Goal: Task Accomplishment & Management: Manage account settings

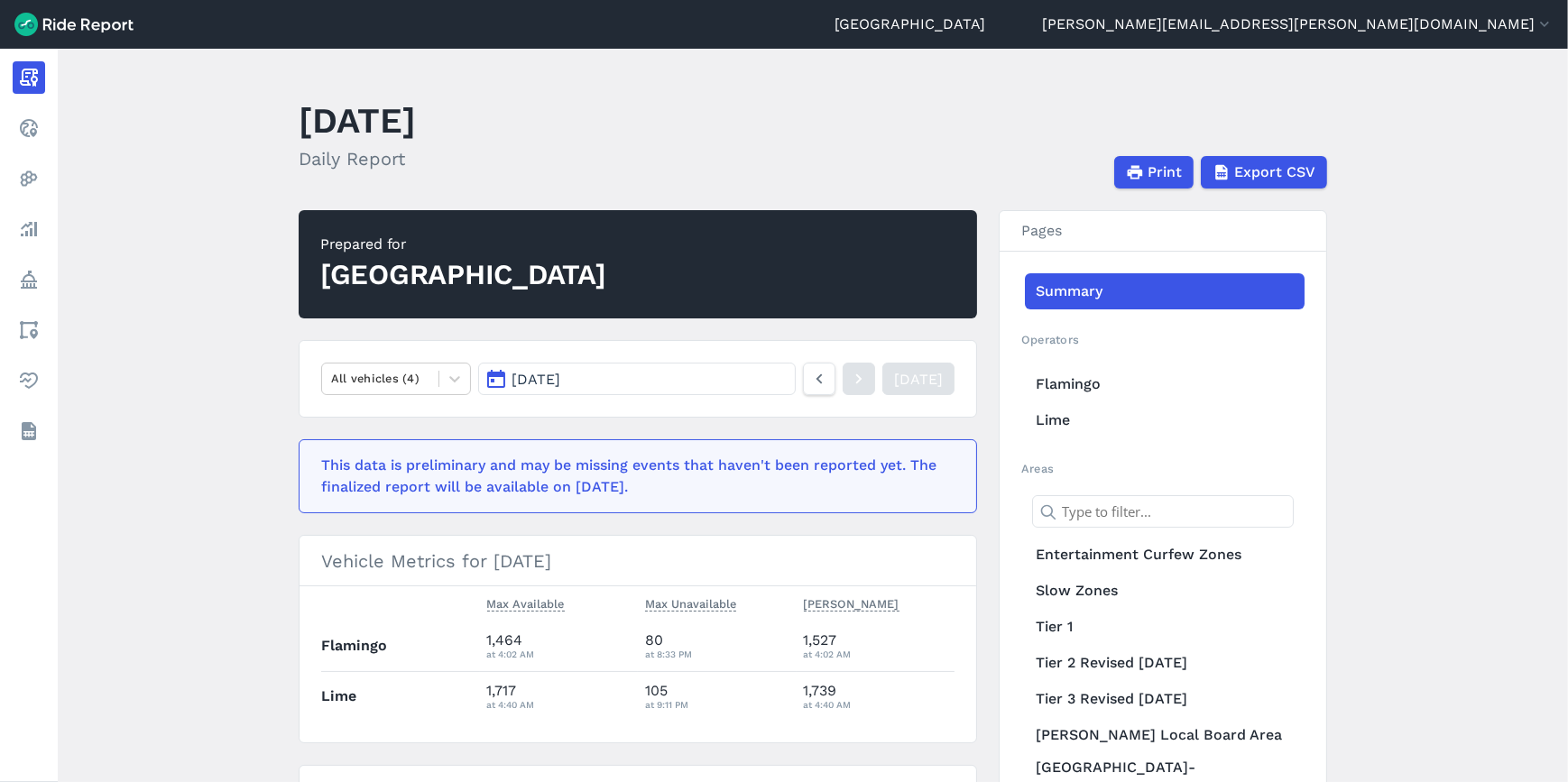
click at [1258, 19] on button "[PERSON_NAME][EMAIL_ADDRESS][PERSON_NAME][DOMAIN_NAME]" at bounding box center [1298, 24] width 511 height 22
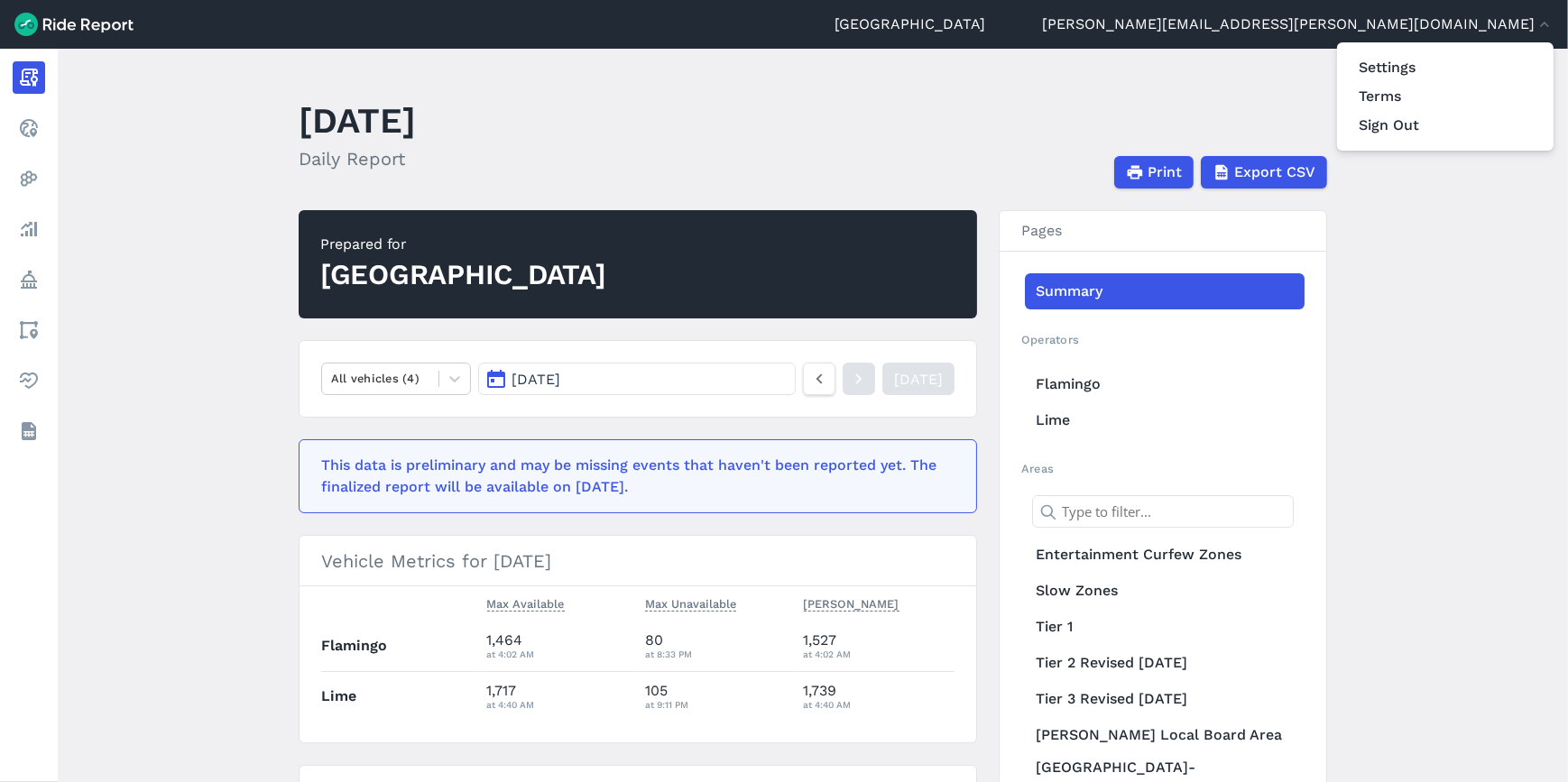
click at [1380, 61] on link "Settings" at bounding box center [1445, 68] width 195 height 29
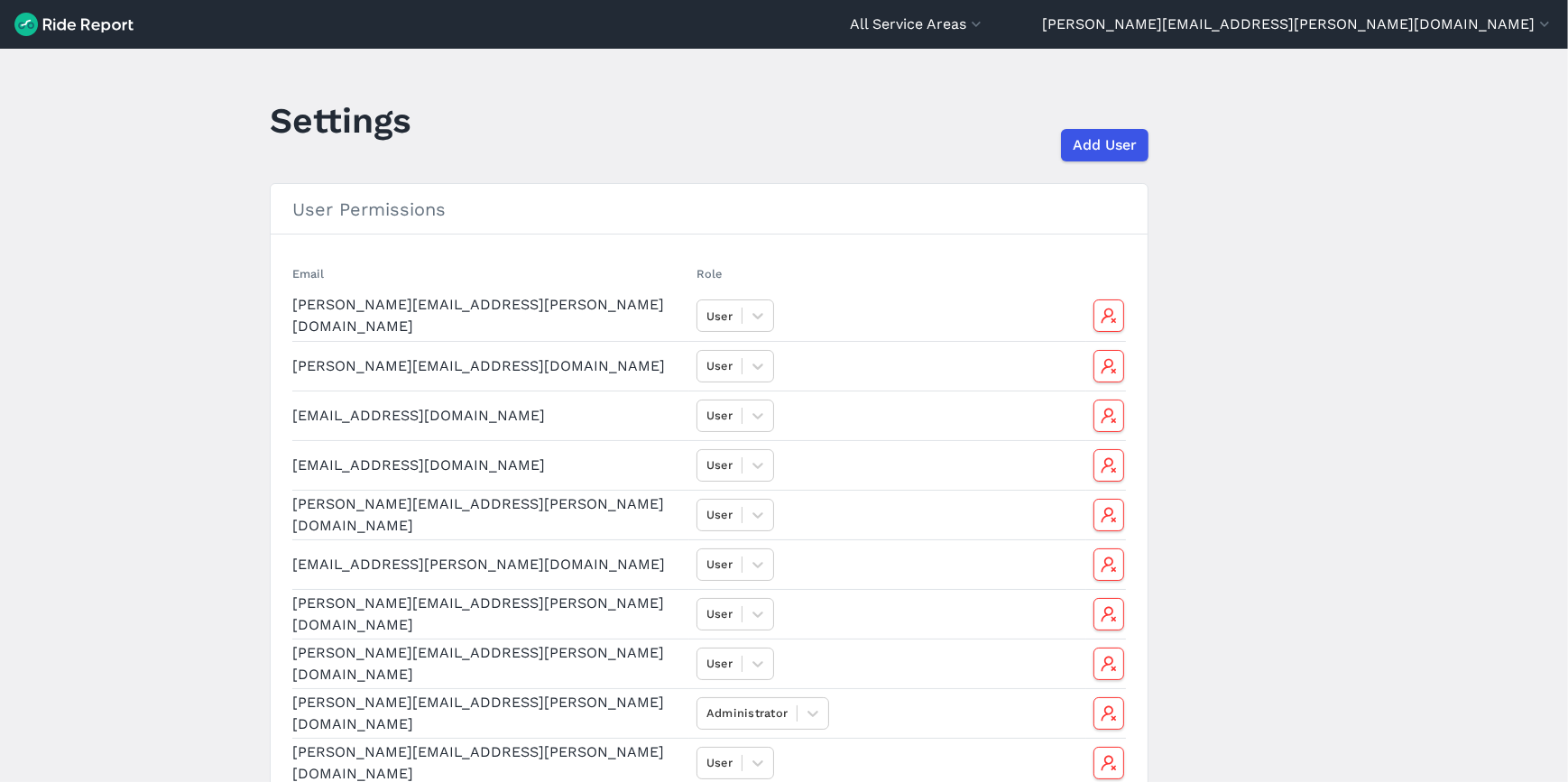
click at [1099, 143] on span "Add User" at bounding box center [1105, 145] width 64 height 22
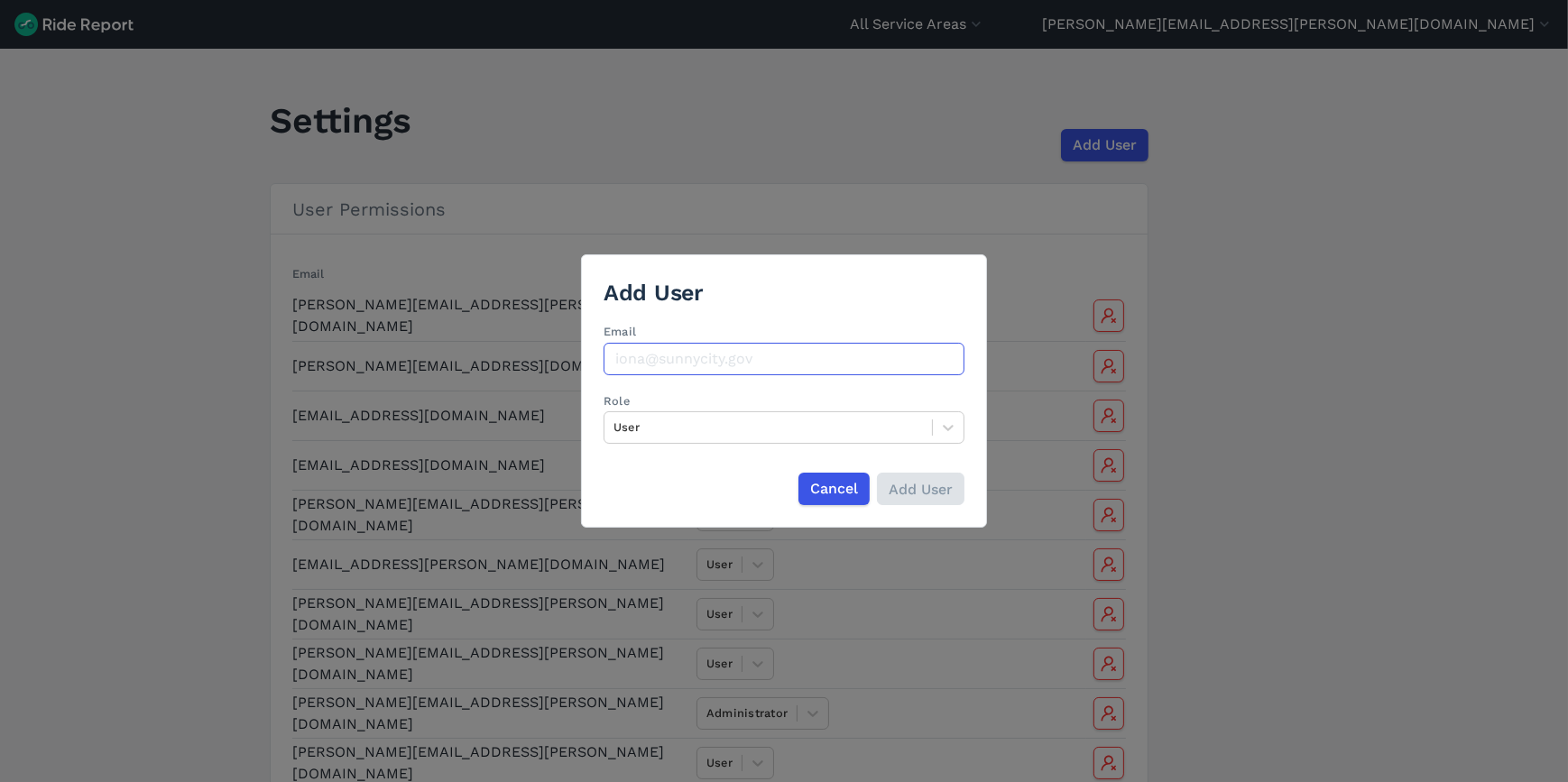
click at [656, 361] on input "Email" at bounding box center [784, 359] width 361 height 33
paste input "[EMAIL_ADDRESS][PERSON_NAME][DOMAIN_NAME]"
type input "[EMAIL_ADDRESS][PERSON_NAME][DOMAIN_NAME]"
click at [925, 487] on input "Add User" at bounding box center [920, 489] width 88 height 33
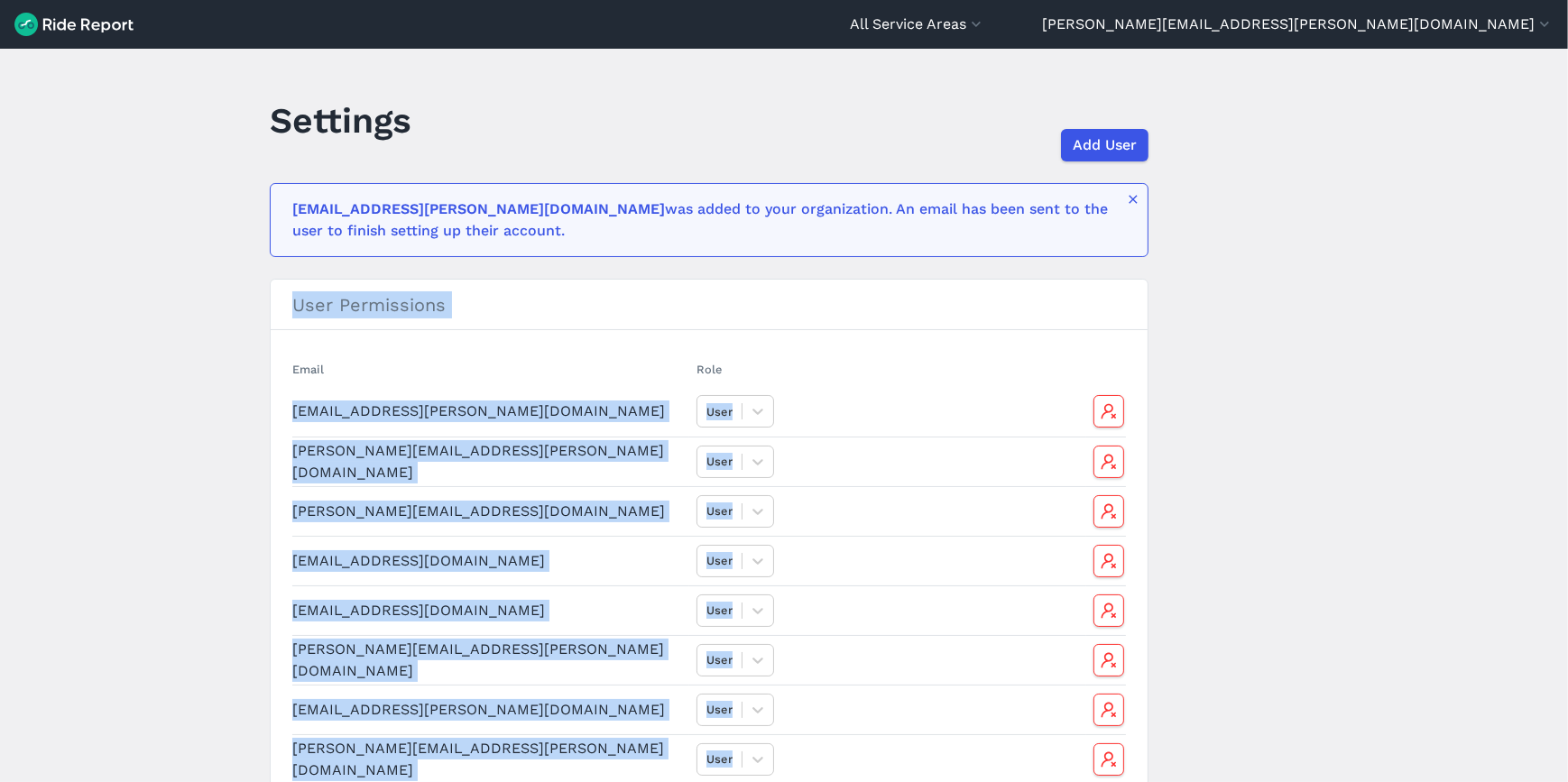
drag, startPoint x: 490, startPoint y: 672, endPoint x: 285, endPoint y: 399, distance: 341.4
copy section "User Permissions Email Role [EMAIL_ADDRESS][PERSON_NAME][DOMAIN_NAME] User [PER…"
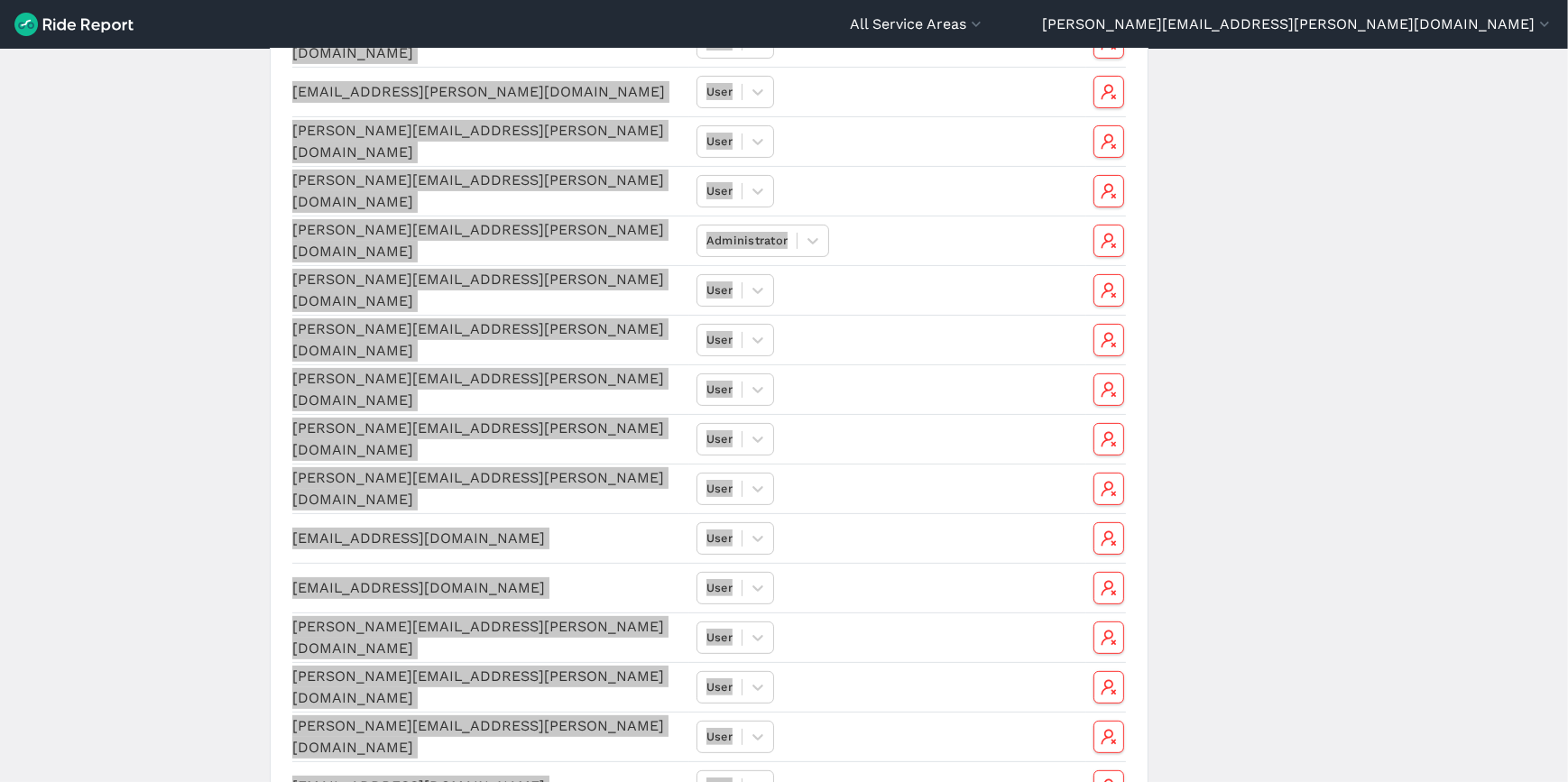
scroll to position [1066, 0]
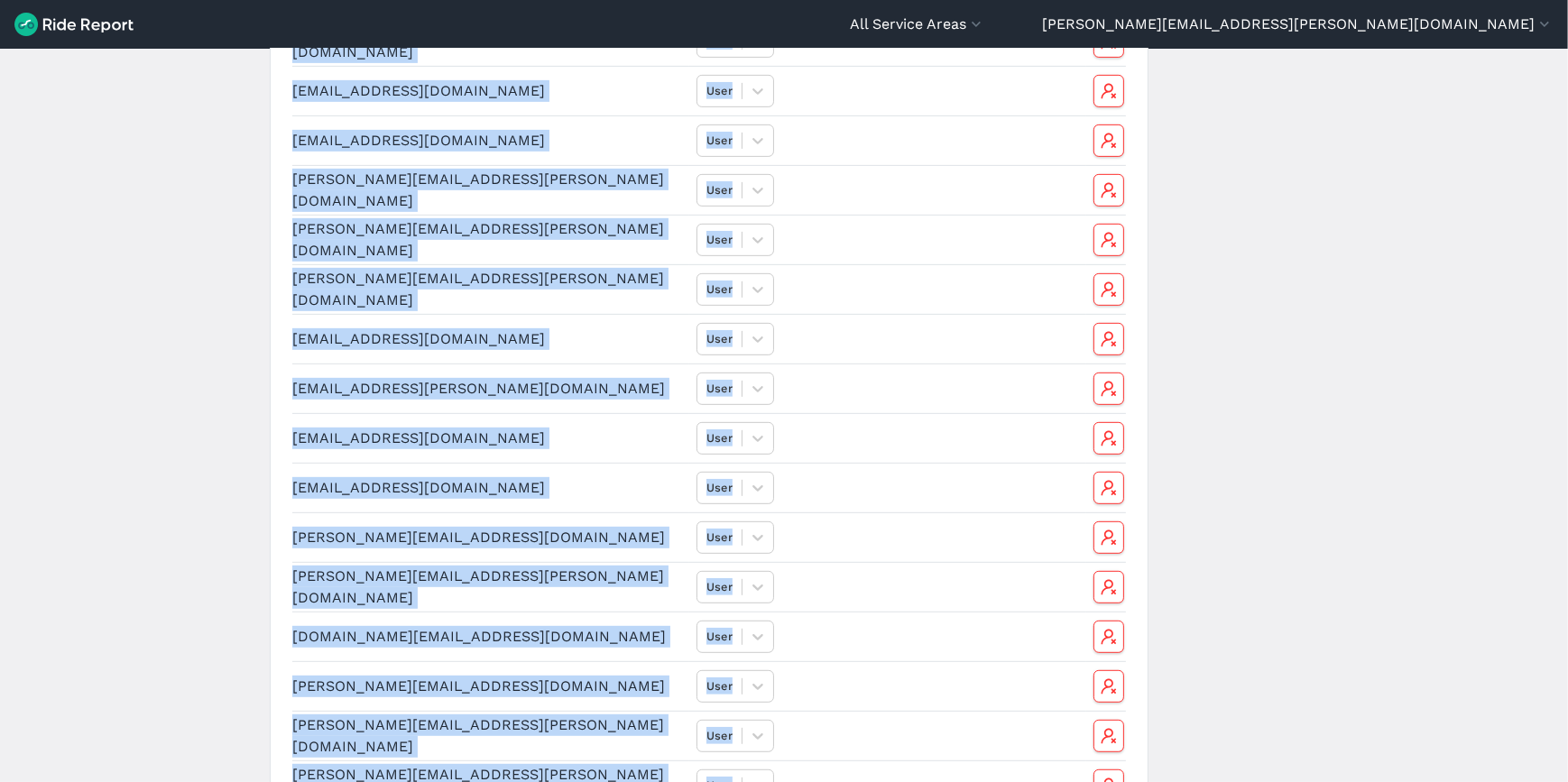
click at [1393, 348] on main "Settings Add User [EMAIL_ADDRESS][PERSON_NAME][DOMAIN_NAME] was added to your o…" at bounding box center [784, 415] width 1568 height 733
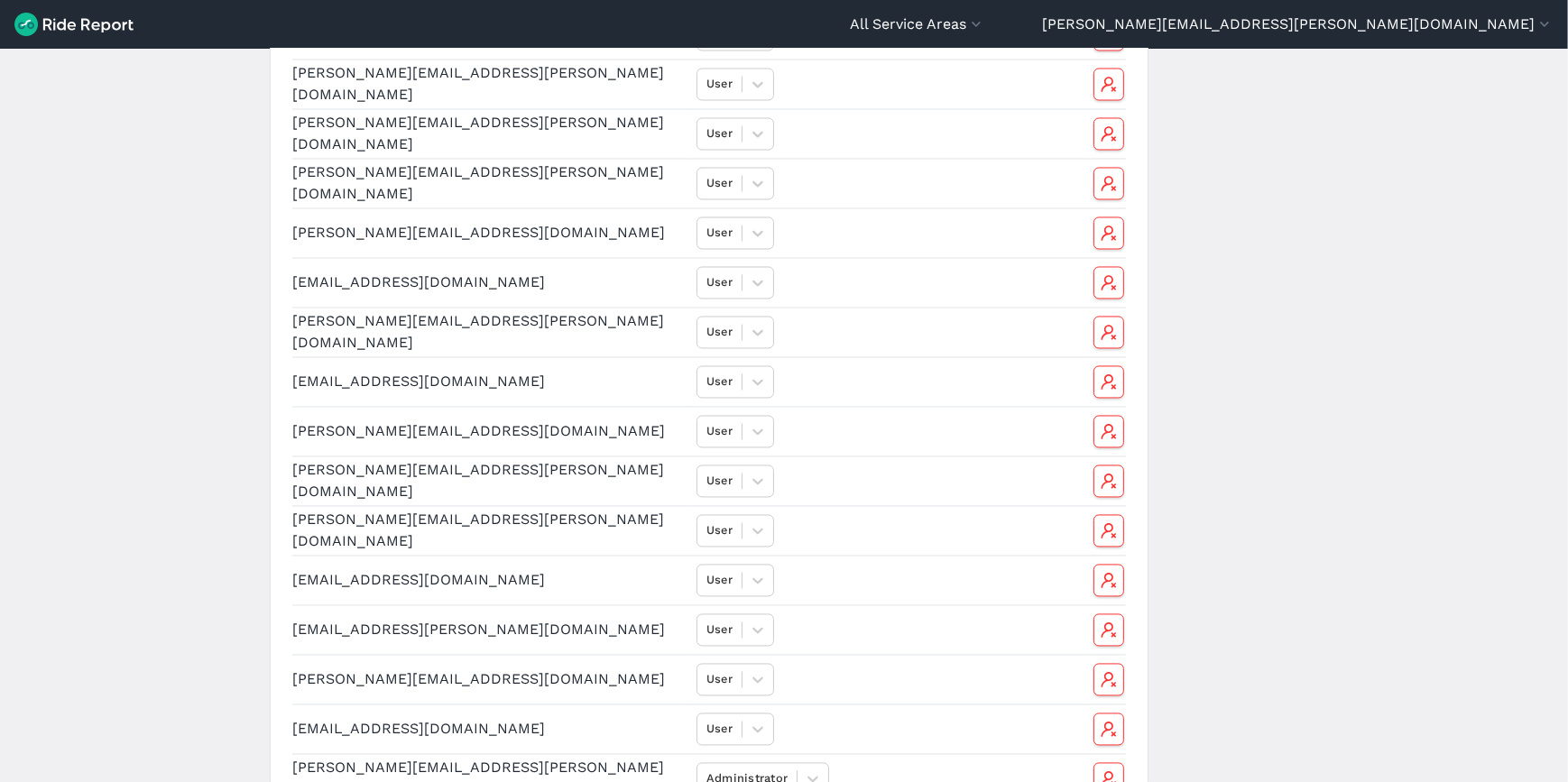
scroll to position [4752, 0]
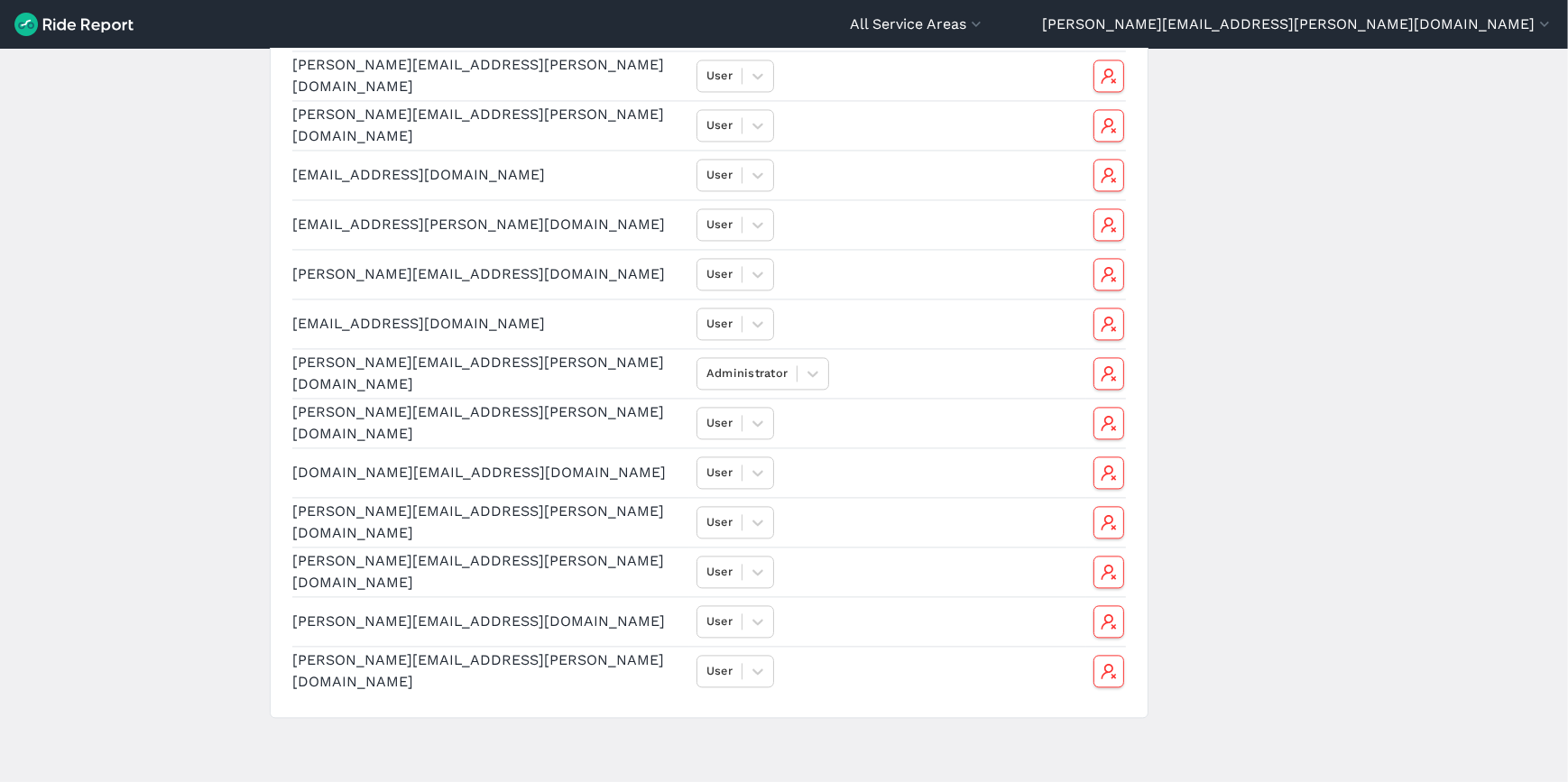
click at [1114, 574] on icon "button" at bounding box center [1109, 572] width 18 height 18
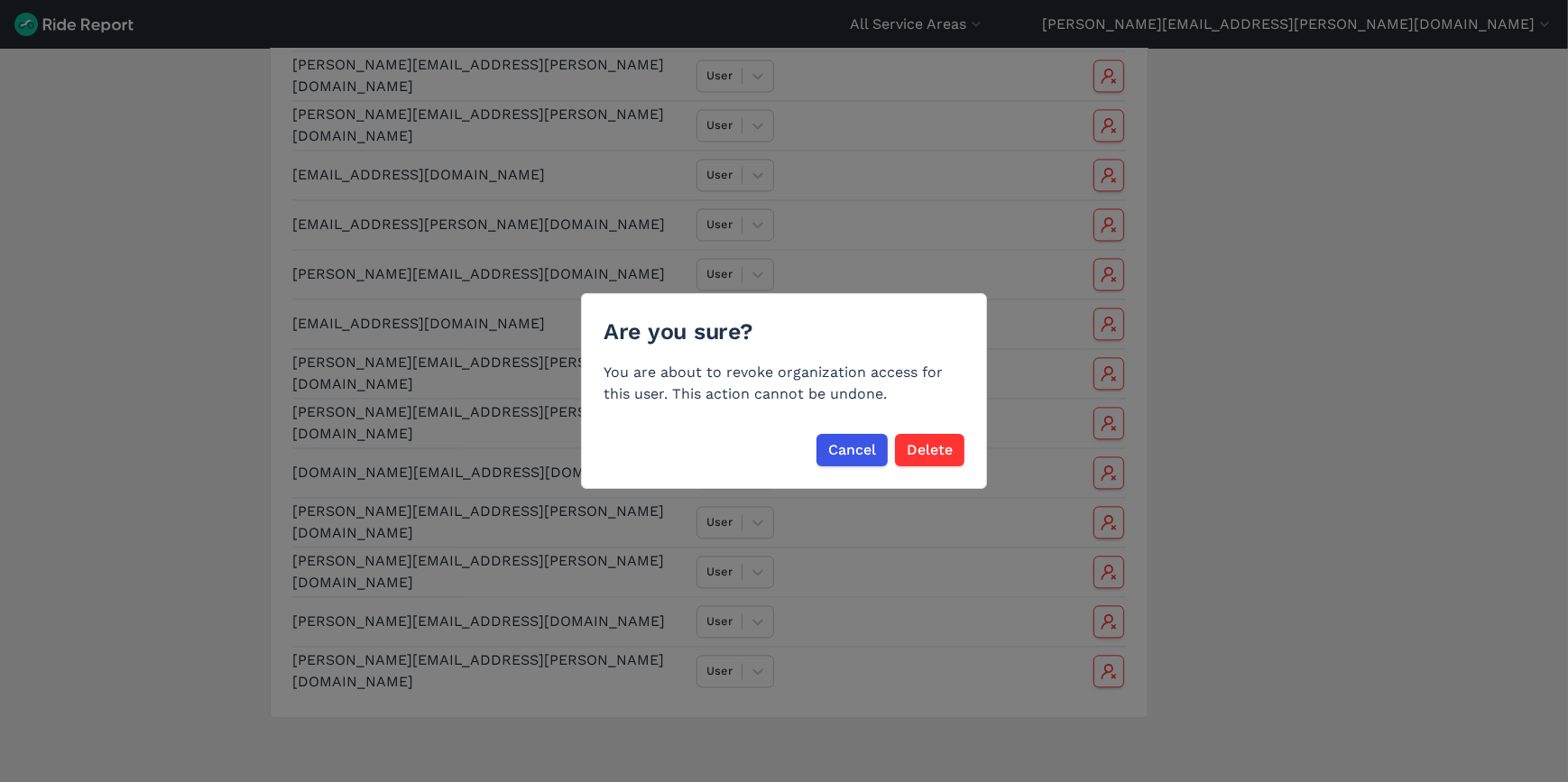
click at [931, 444] on span "Delete" at bounding box center [929, 450] width 46 height 22
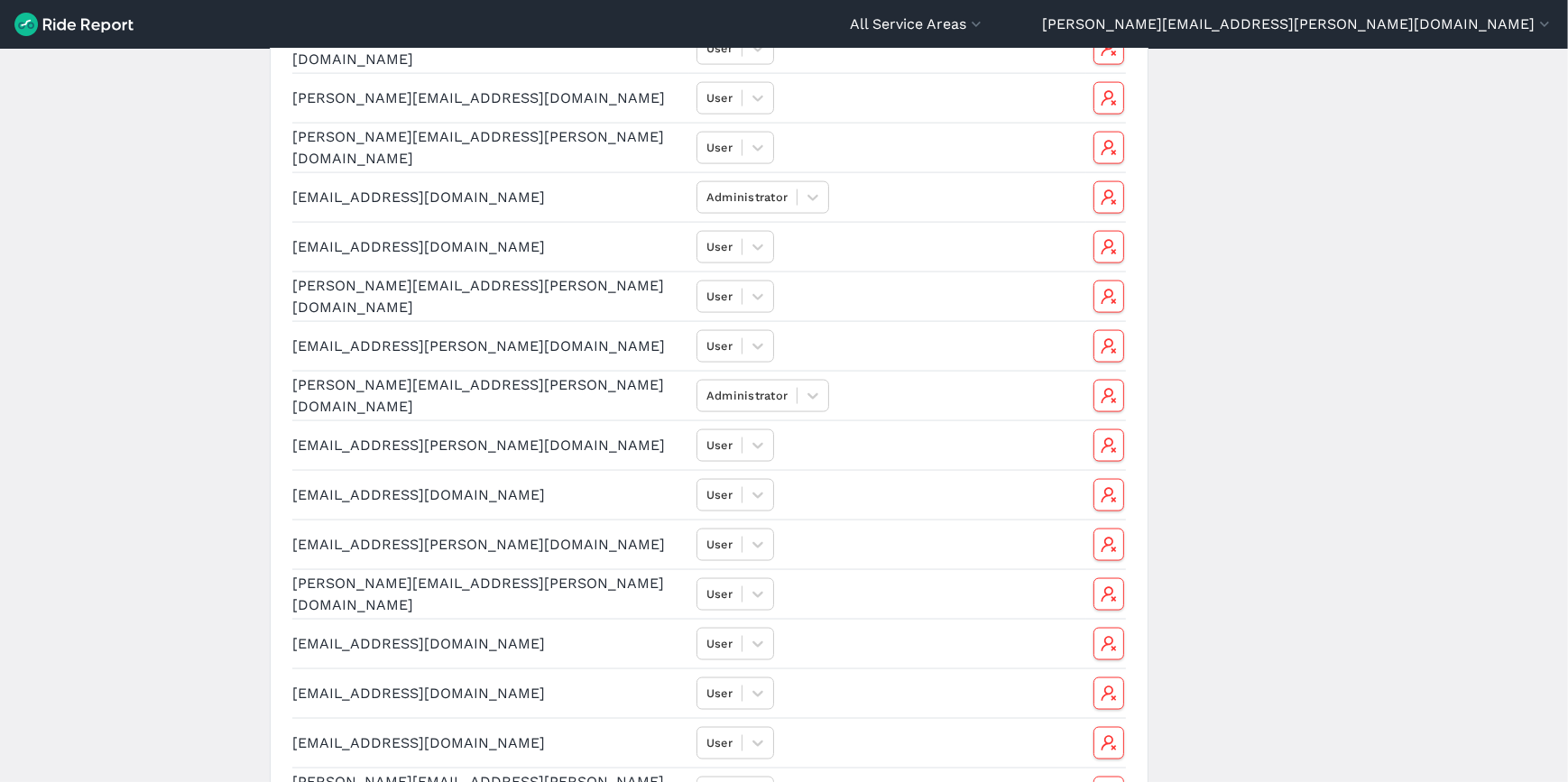
scroll to position [3286, 0]
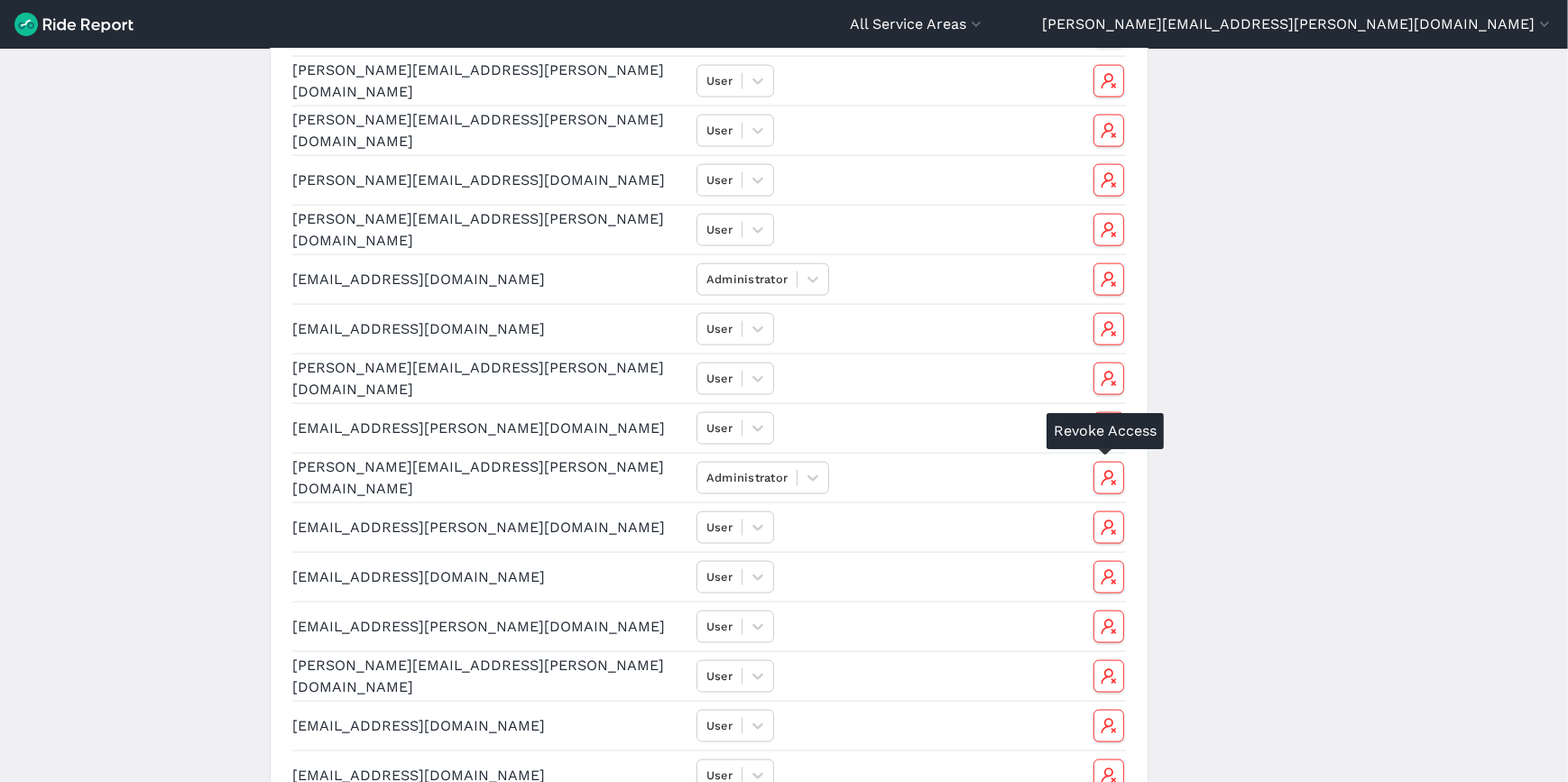
click at [1117, 482] on button "button" at bounding box center [1109, 478] width 31 height 33
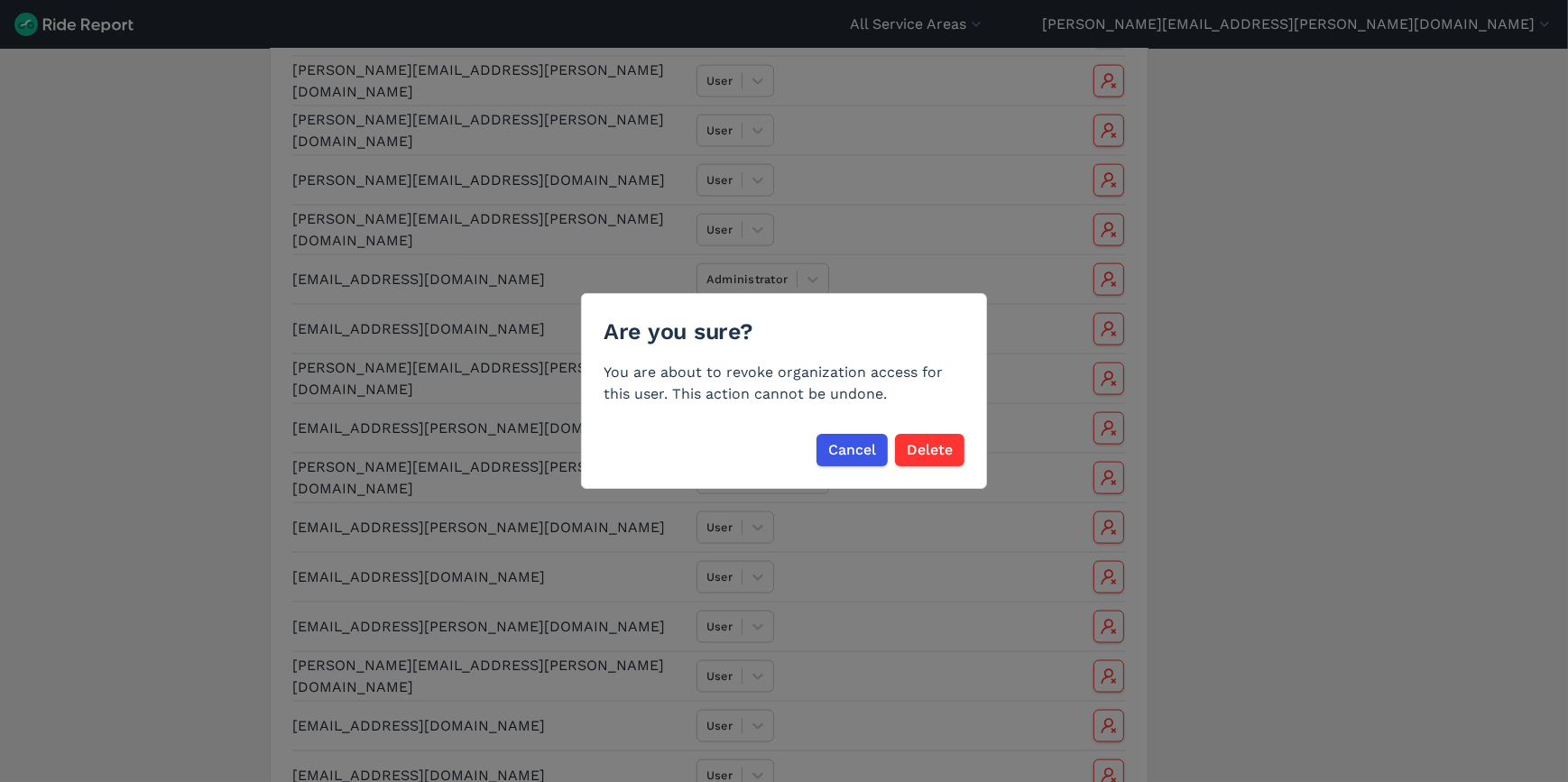
click at [927, 452] on span "Delete" at bounding box center [929, 450] width 46 height 22
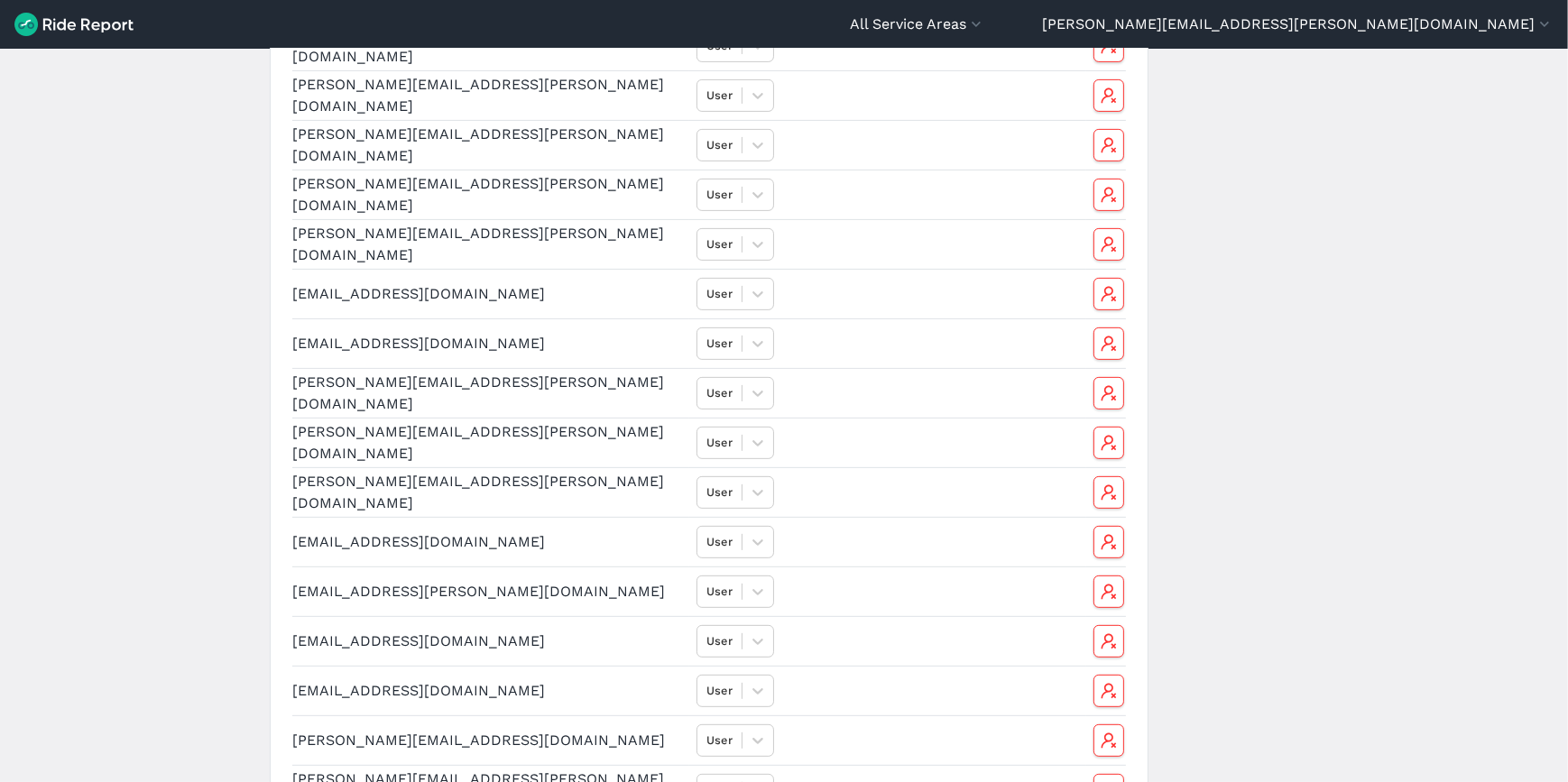
scroll to position [826, 0]
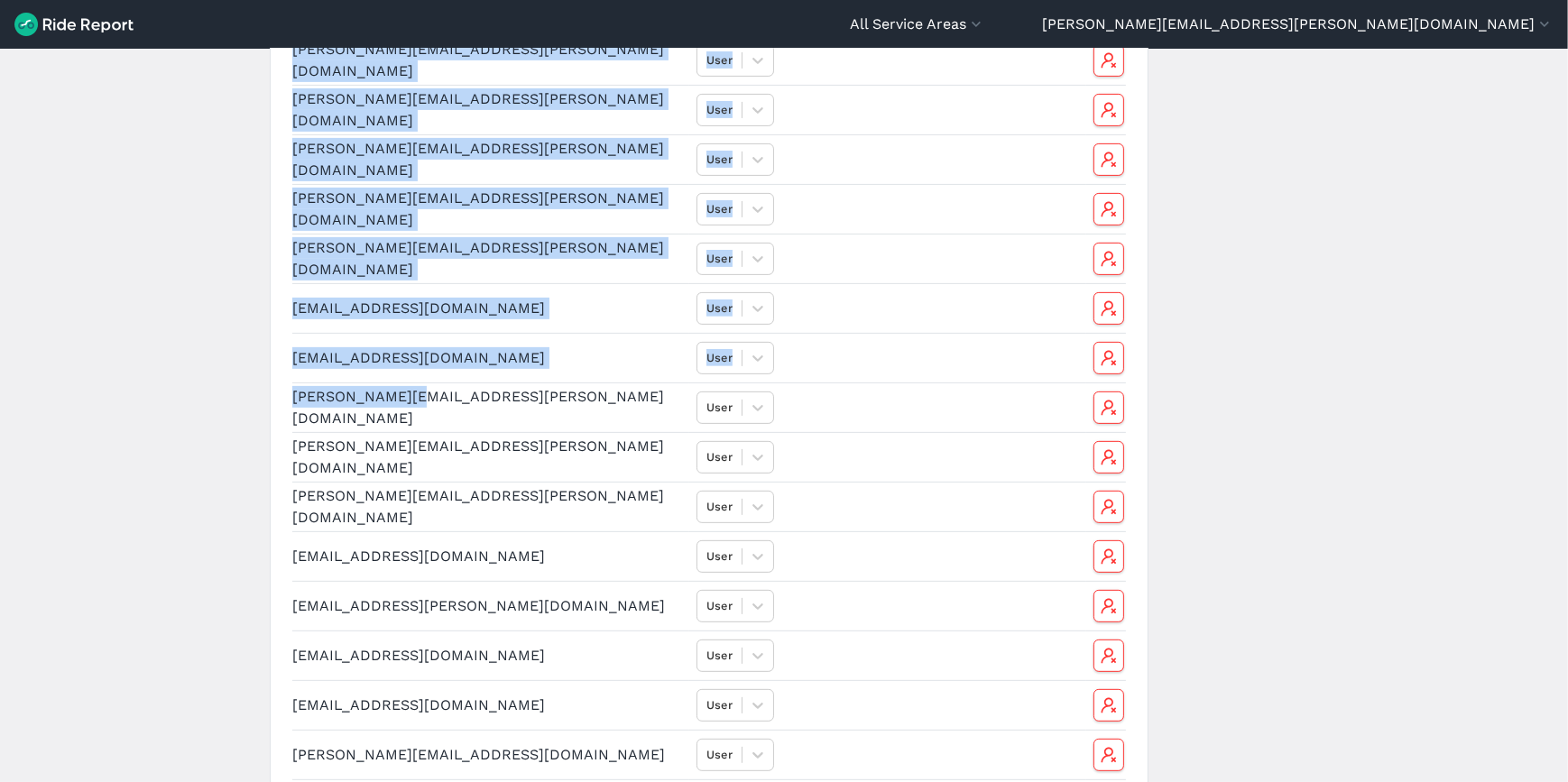
drag, startPoint x: 397, startPoint y: 407, endPoint x: 286, endPoint y: 400, distance: 111.2
drag, startPoint x: 286, startPoint y: 400, endPoint x: 322, endPoint y: 426, distance: 44.4
click at [322, 426] on td "[PERSON_NAME][EMAIL_ADDRESS][PERSON_NAME][DOMAIN_NAME]" at bounding box center [490, 407] width 397 height 50
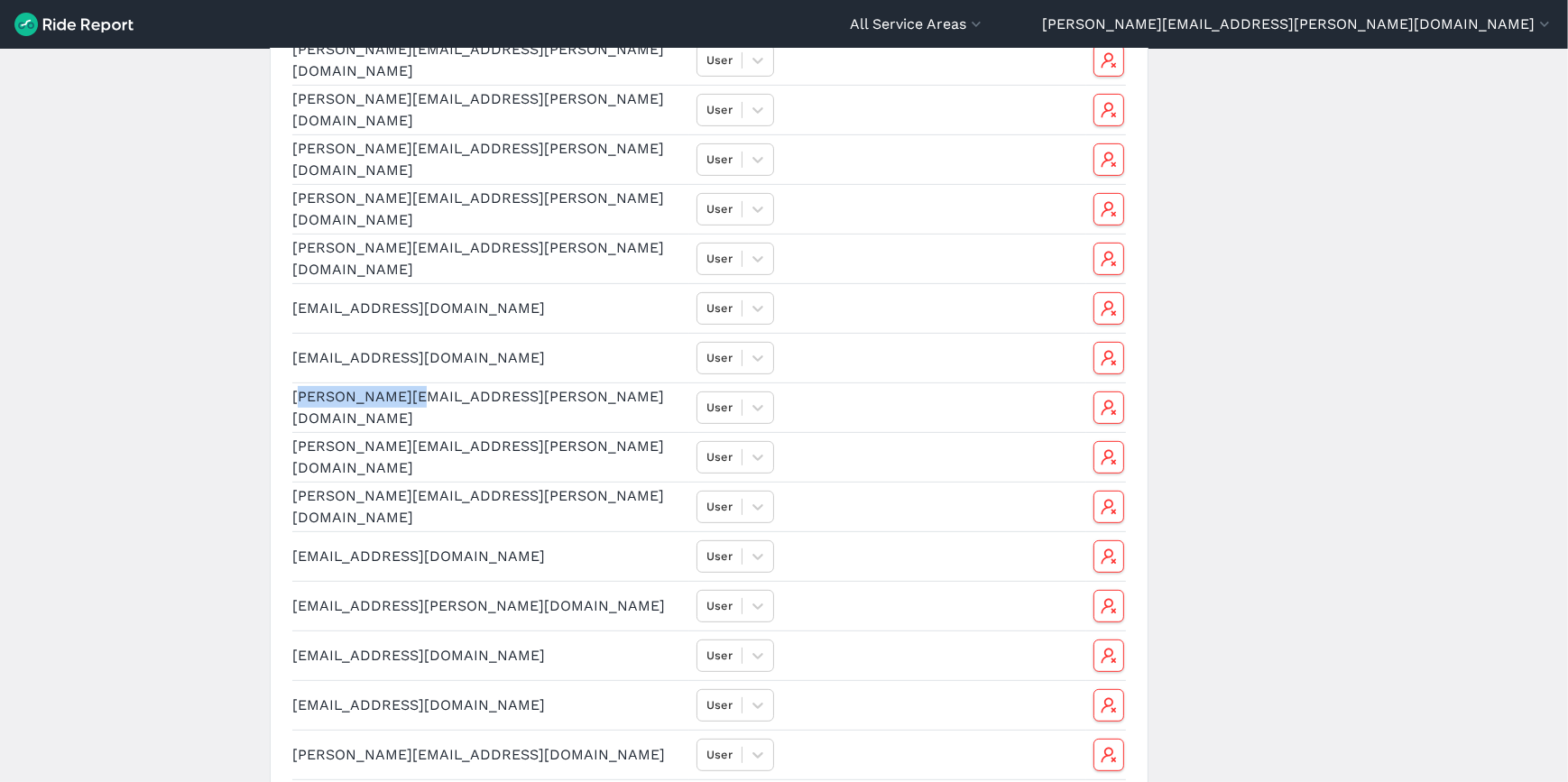
drag, startPoint x: 397, startPoint y: 408, endPoint x: 297, endPoint y: 404, distance: 100.1
click at [297, 404] on td "[PERSON_NAME][EMAIL_ADDRESS][PERSON_NAME][DOMAIN_NAME]" at bounding box center [490, 407] width 397 height 50
drag, startPoint x: 297, startPoint y: 404, endPoint x: 464, endPoint y: 476, distance: 181.9
click at [461, 482] on td "[PERSON_NAME][EMAIL_ADDRESS][PERSON_NAME][DOMAIN_NAME]" at bounding box center [490, 506] width 397 height 50
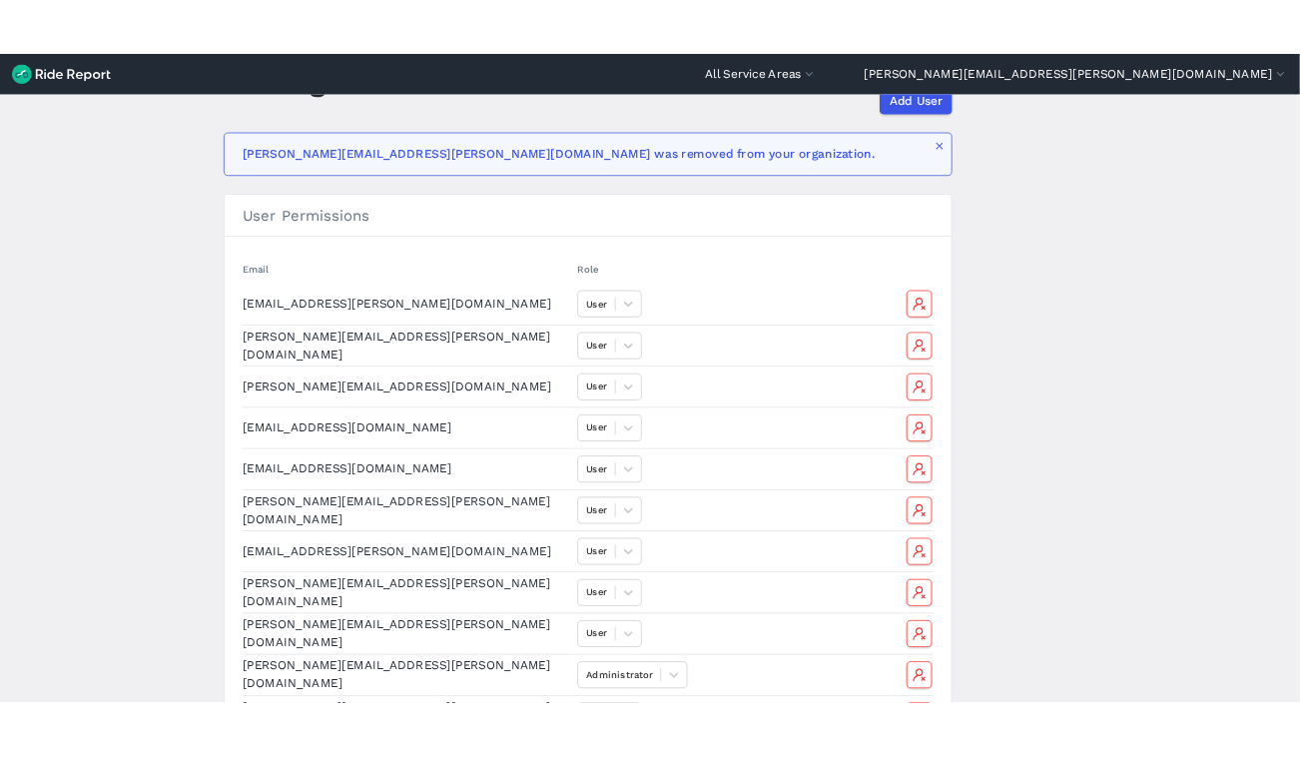
scroll to position [98, 0]
